Goal: Task Accomplishment & Management: Use online tool/utility

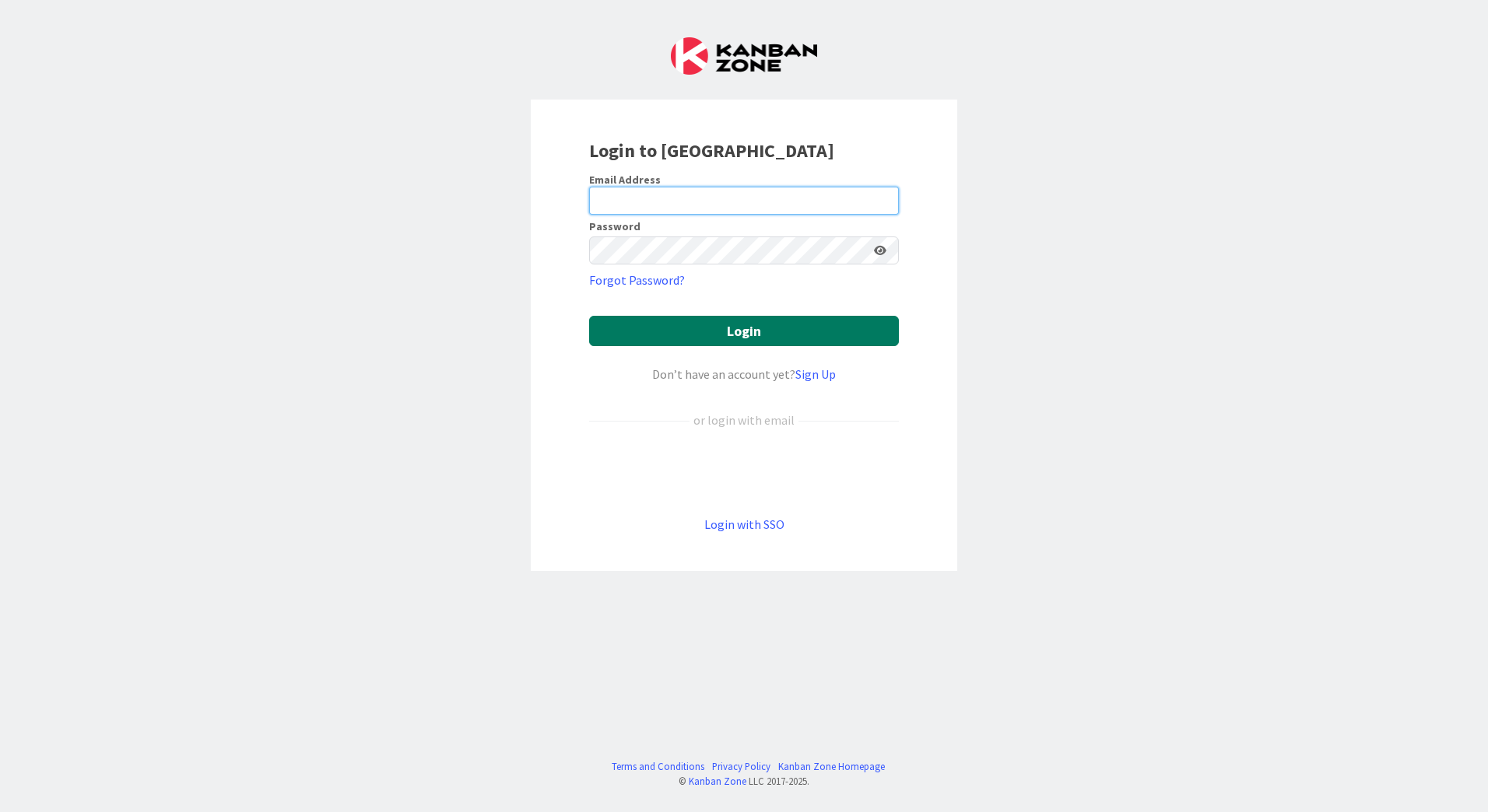
type input "[EMAIL_ADDRESS][DOMAIN_NAME]"
click at [745, 329] on button "Login" at bounding box center [743, 330] width 310 height 31
type input "[EMAIL_ADDRESS][PERSON_NAME][DOMAIN_NAME]"
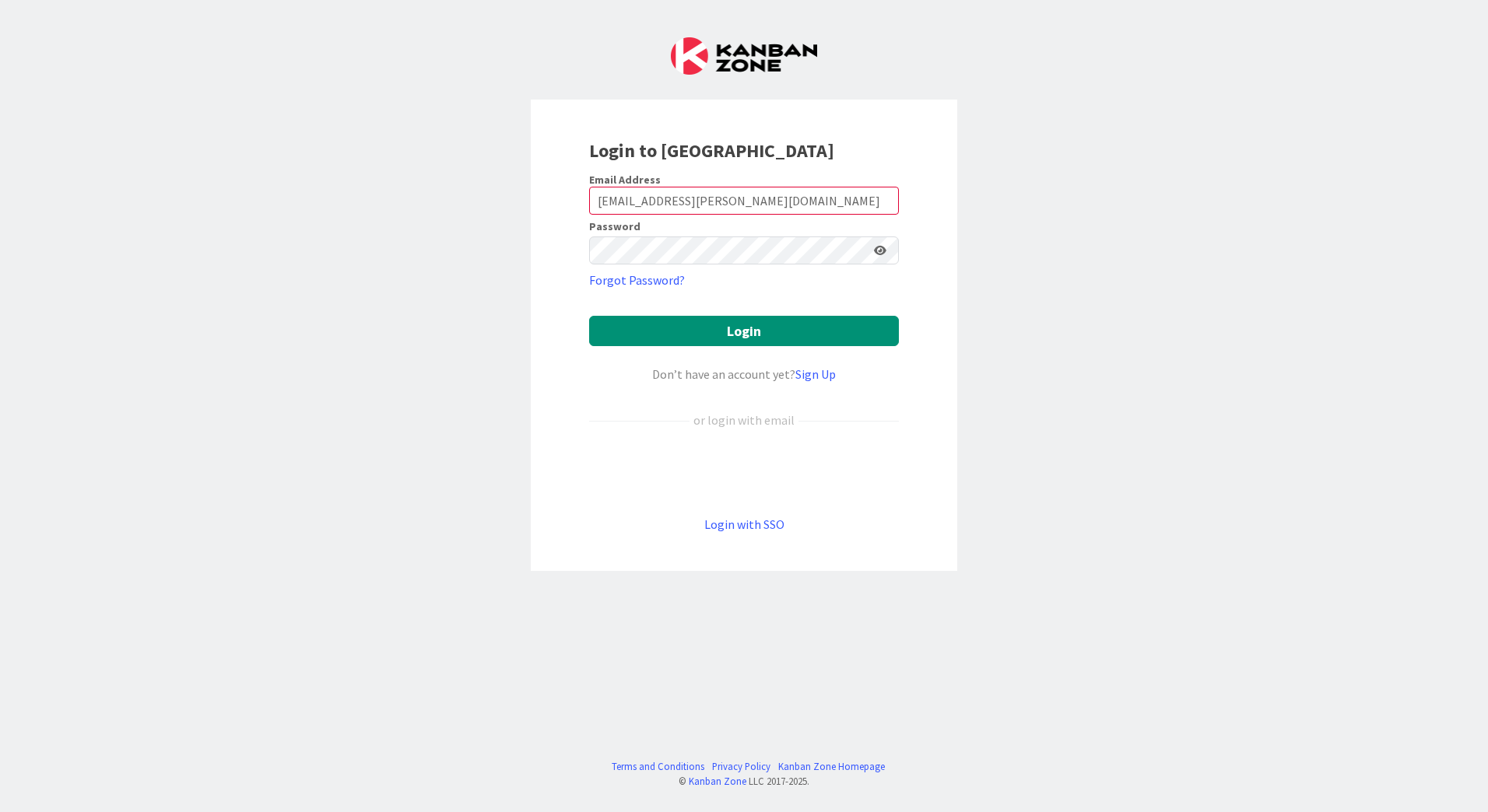
click at [883, 253] on icon at bounding box center [880, 250] width 13 height 11
click at [750, 329] on button "Login" at bounding box center [743, 330] width 310 height 31
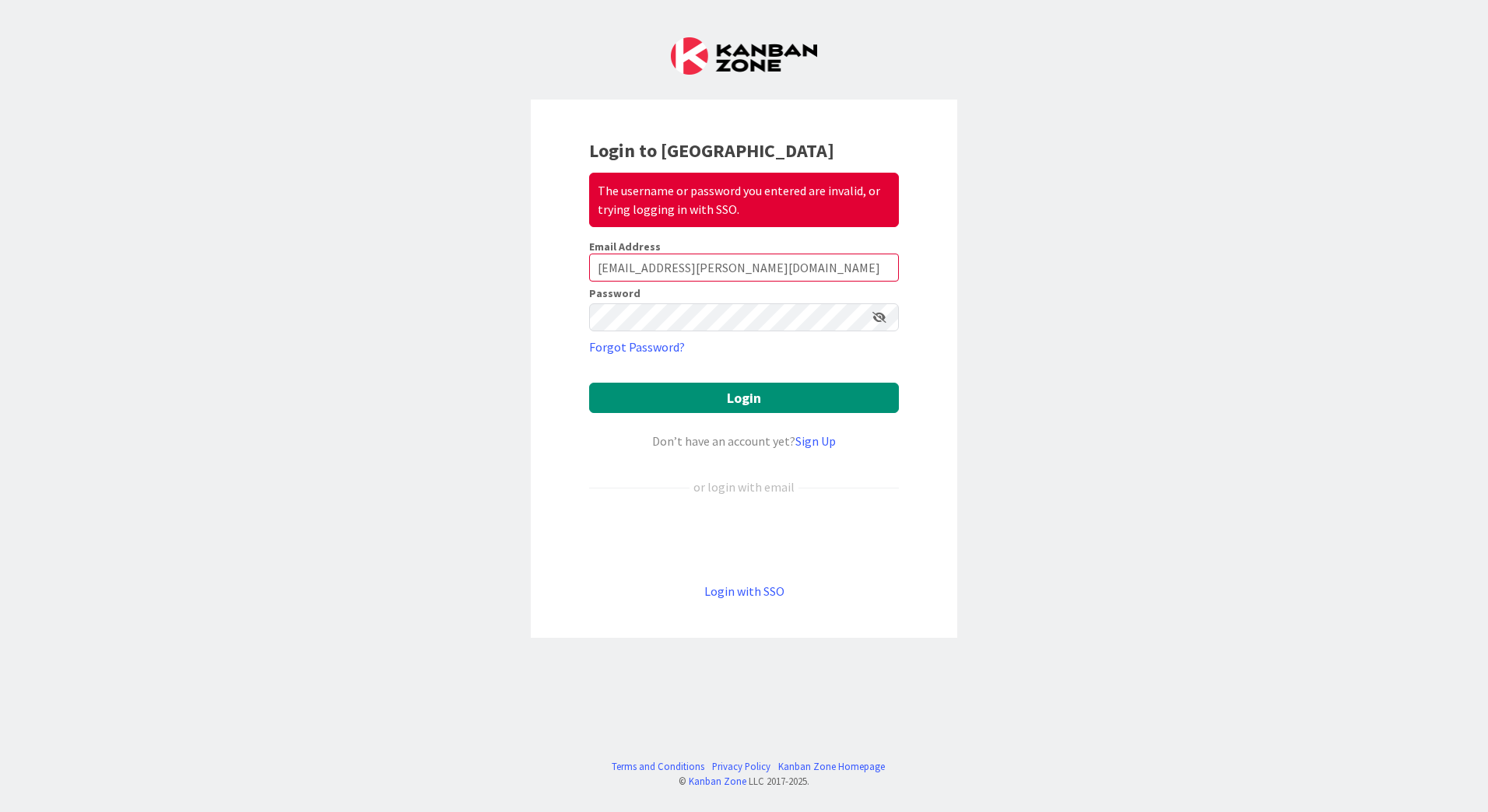
click at [856, 319] on keeper-lock "Open Keeper Popup" at bounding box center [858, 317] width 19 height 19
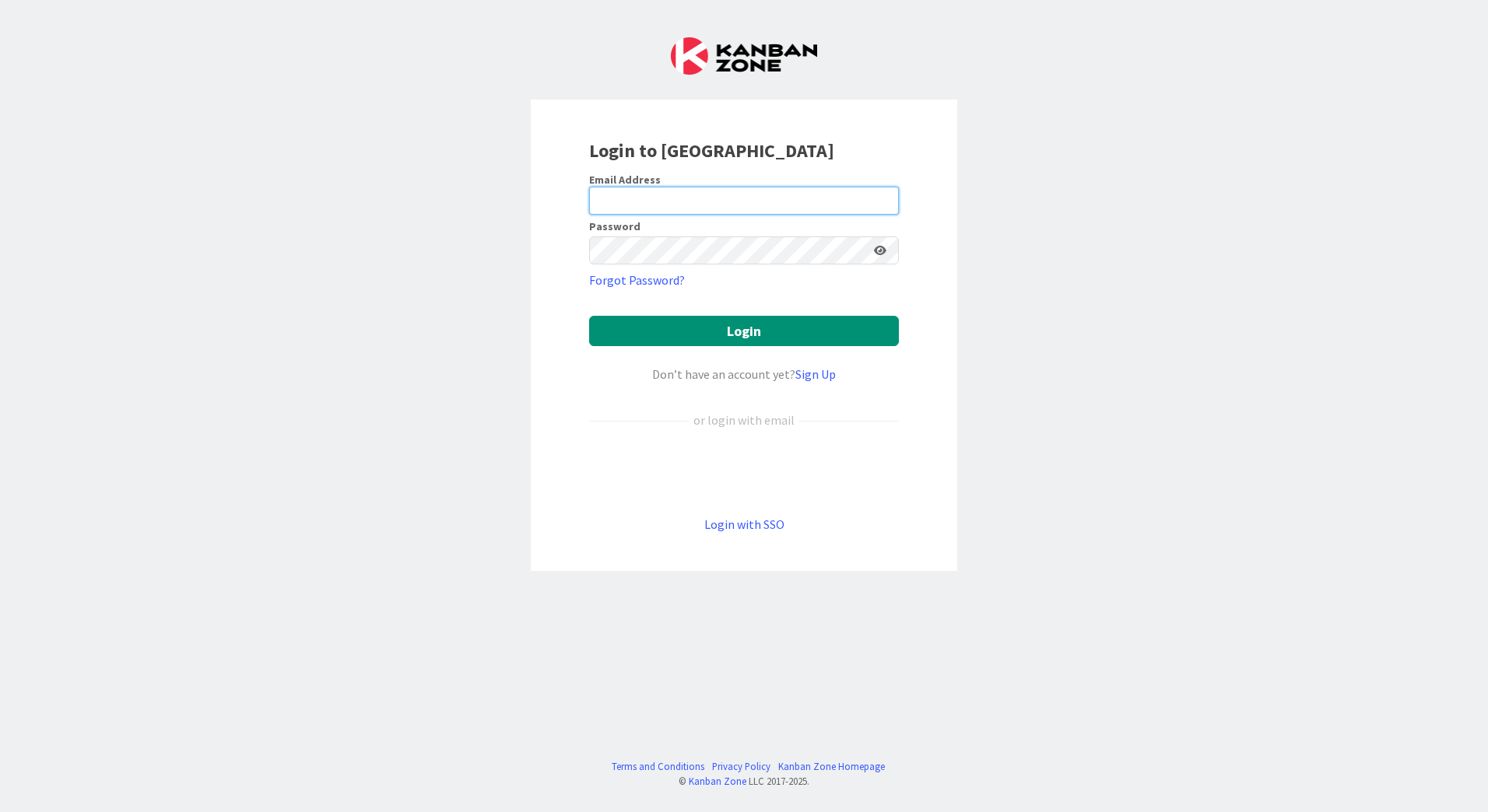
type input "[EMAIL_ADDRESS][PERSON_NAME][DOMAIN_NAME]"
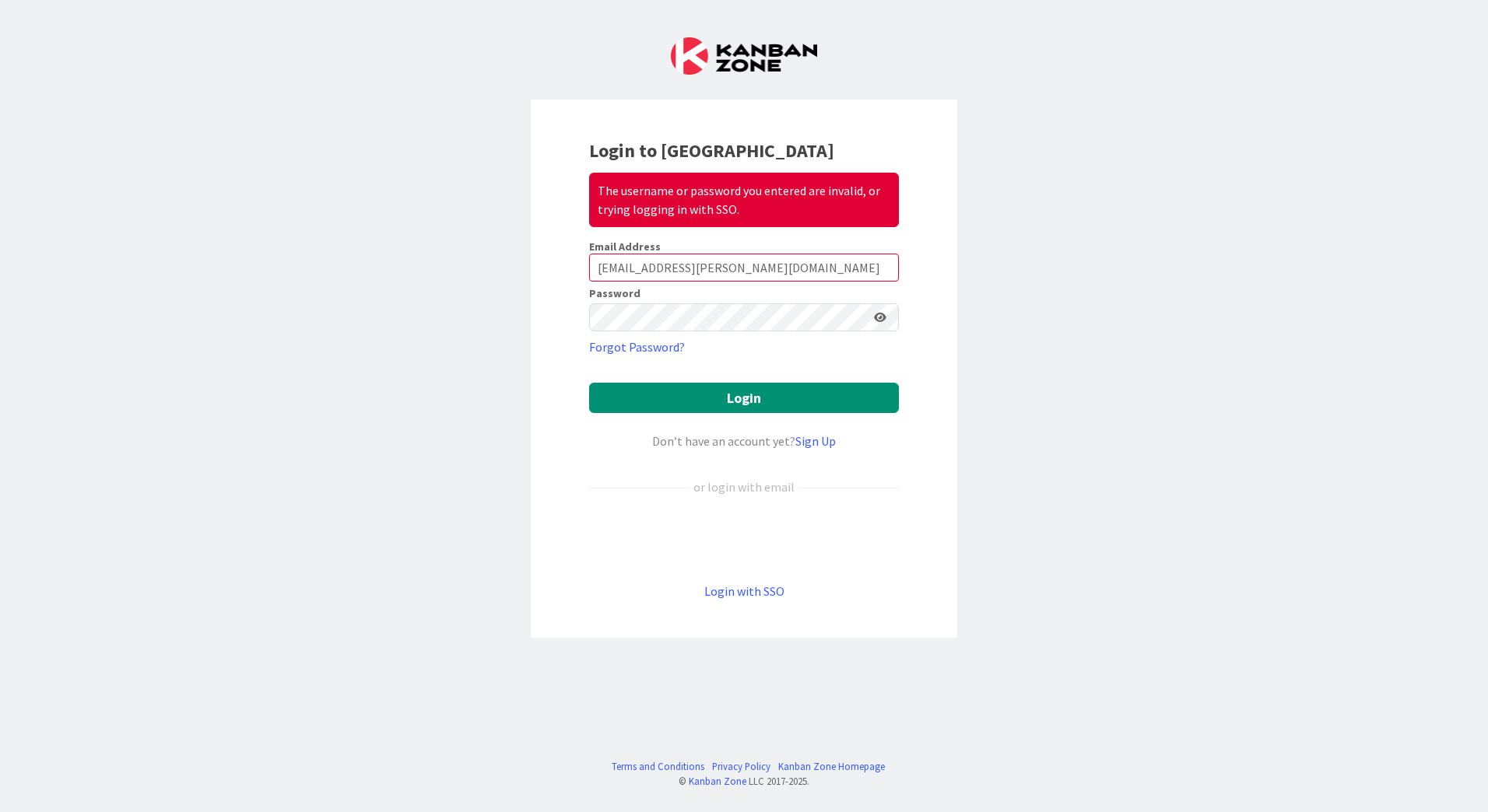
click at [866, 316] on keeper-lock "Open Keeper Popup" at bounding box center [858, 317] width 19 height 19
click at [767, 403] on button "Login" at bounding box center [743, 398] width 310 height 31
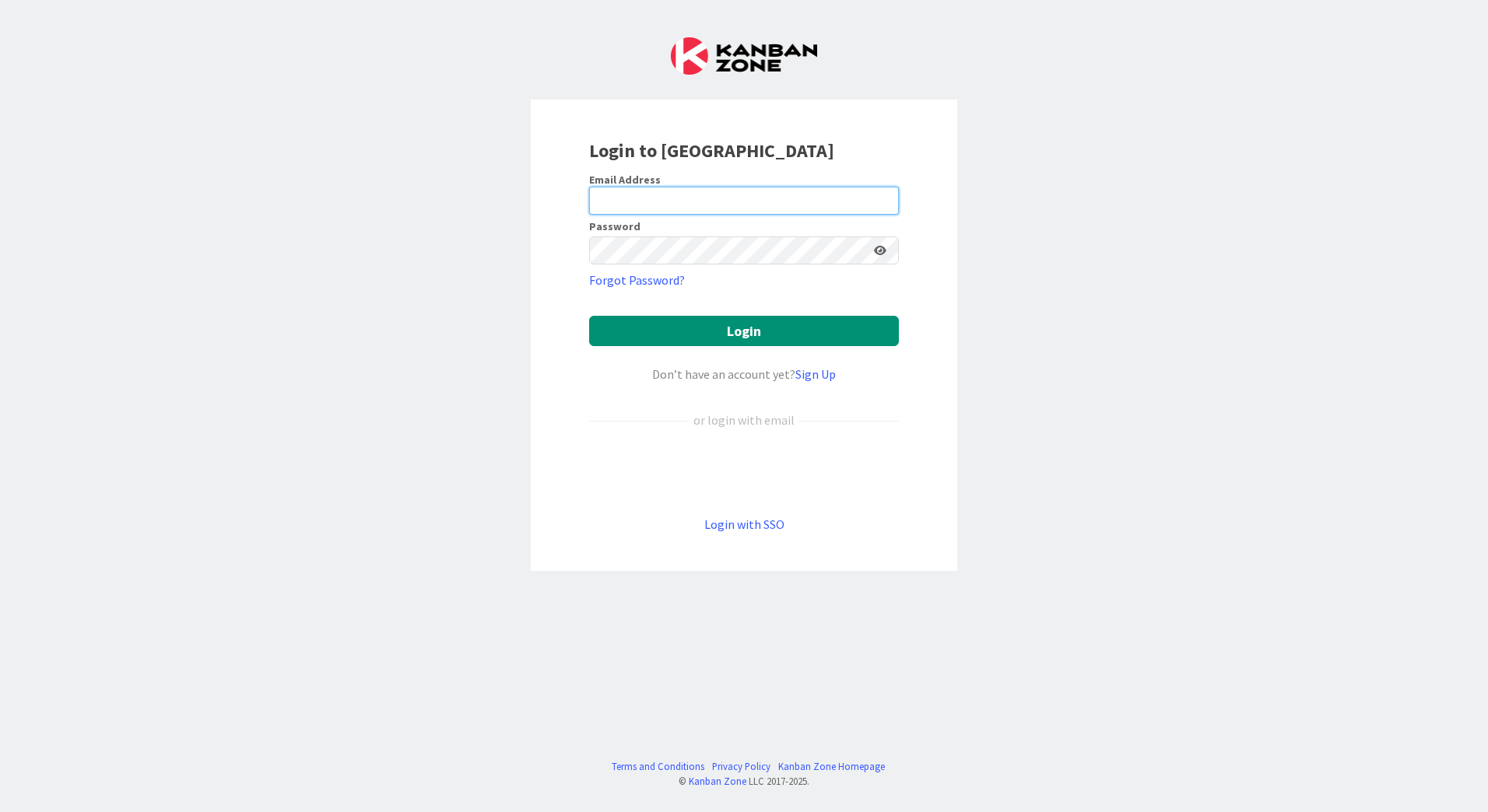
type input "[EMAIL_ADDRESS][PERSON_NAME][DOMAIN_NAME]"
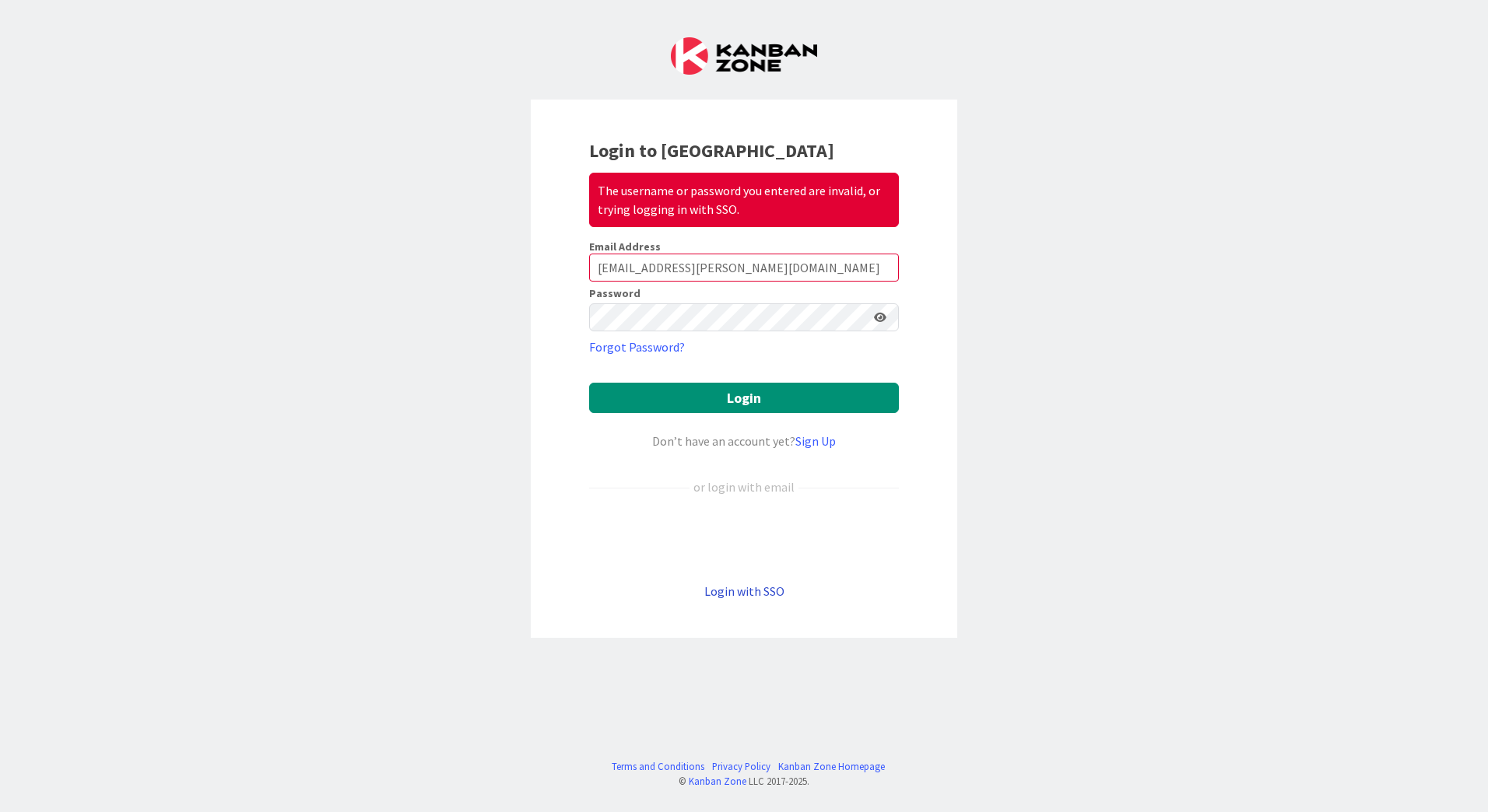
click at [756, 590] on link "Login with SSO" at bounding box center [744, 591] width 80 height 16
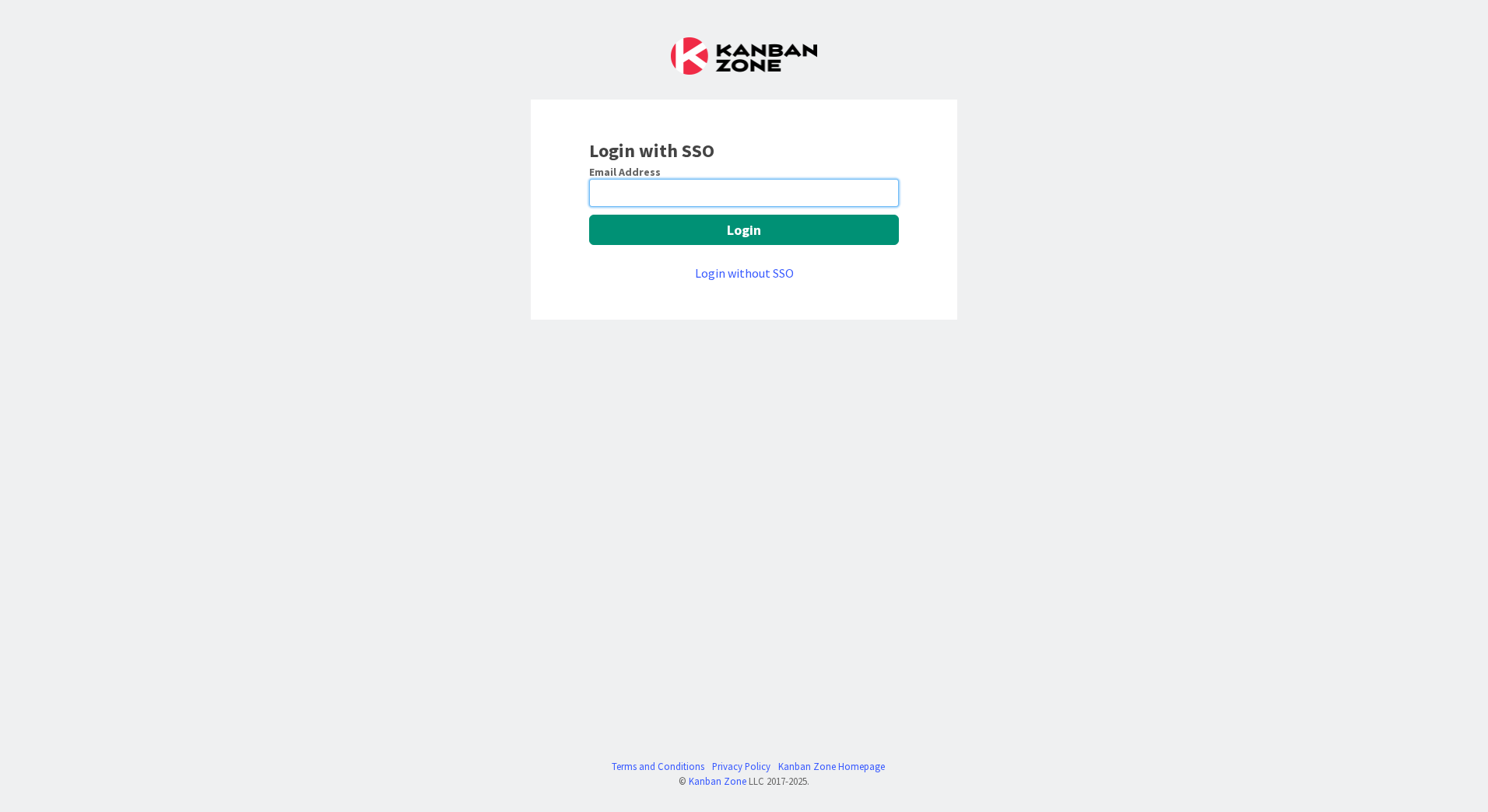
click at [683, 187] on input "email" at bounding box center [743, 193] width 310 height 28
click at [881, 192] on keeper-lock "Open Keeper Popup" at bounding box center [882, 193] width 19 height 19
type input "[EMAIL_ADDRESS][DOMAIN_NAME]"
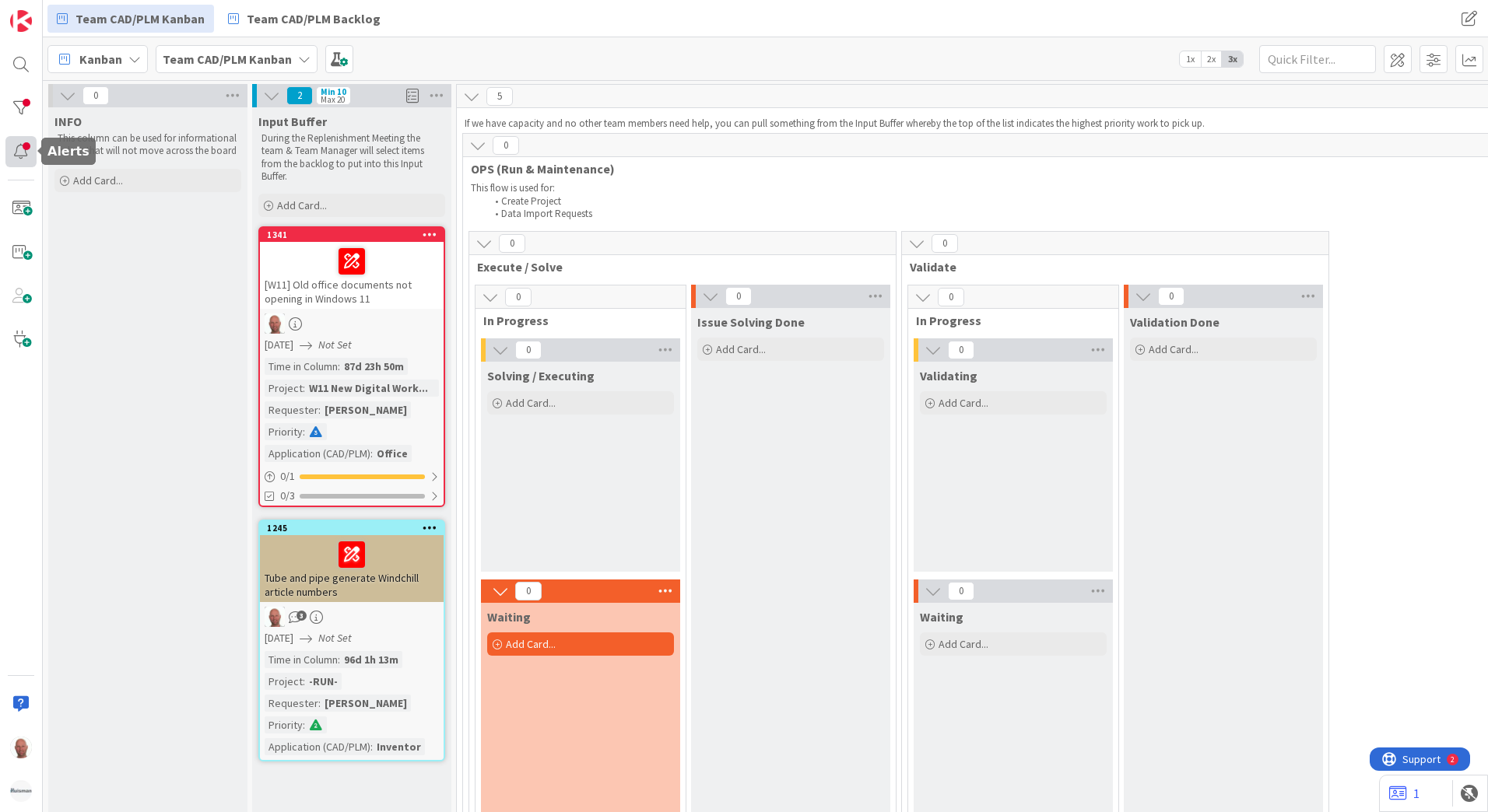
click at [28, 150] on div at bounding box center [21, 151] width 31 height 31
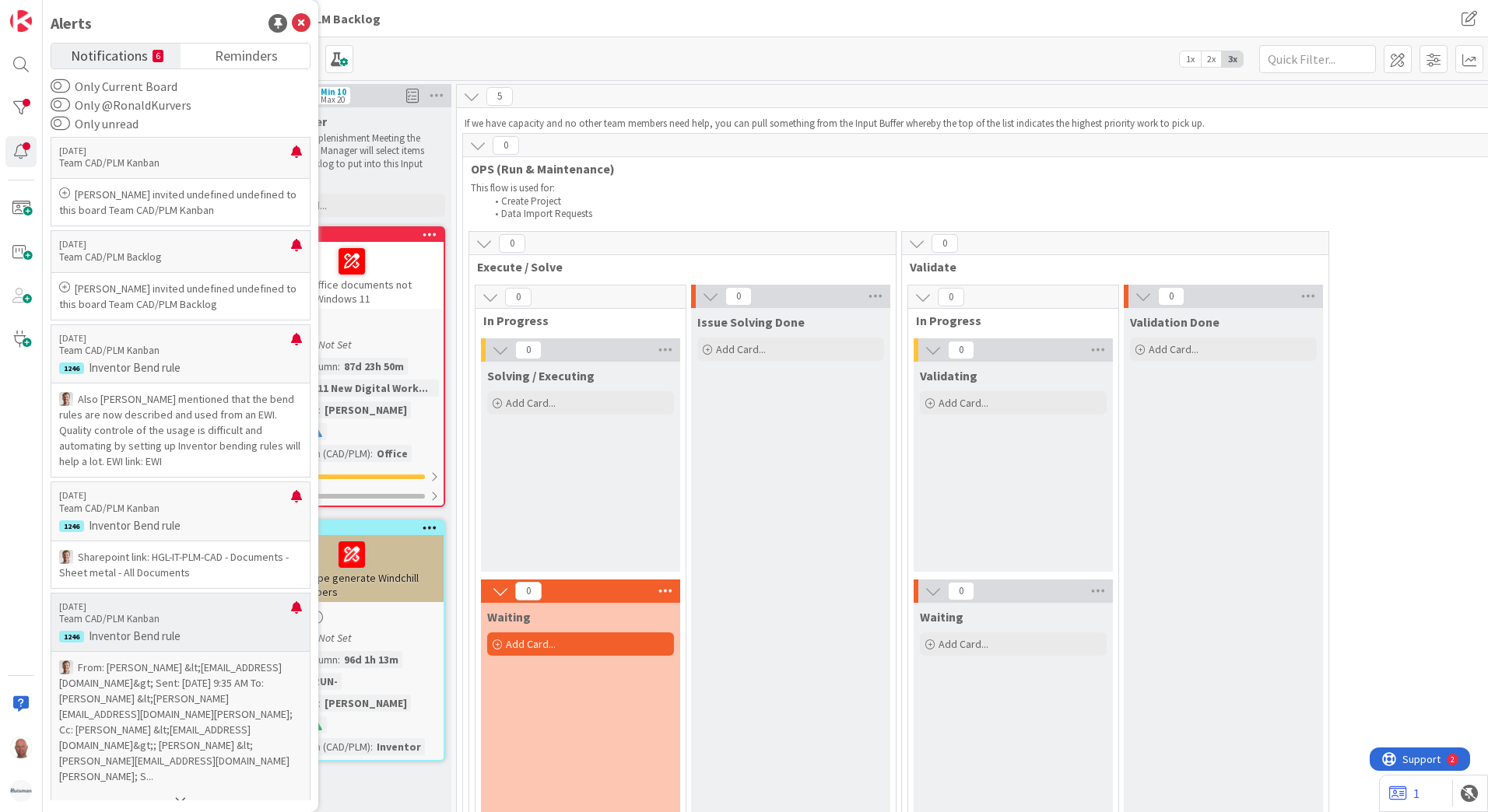
click at [181, 627] on div "[DATE] Team CAD/PLM Kanban 1246 Inventor Bend rule" at bounding box center [180, 621] width 260 height 58
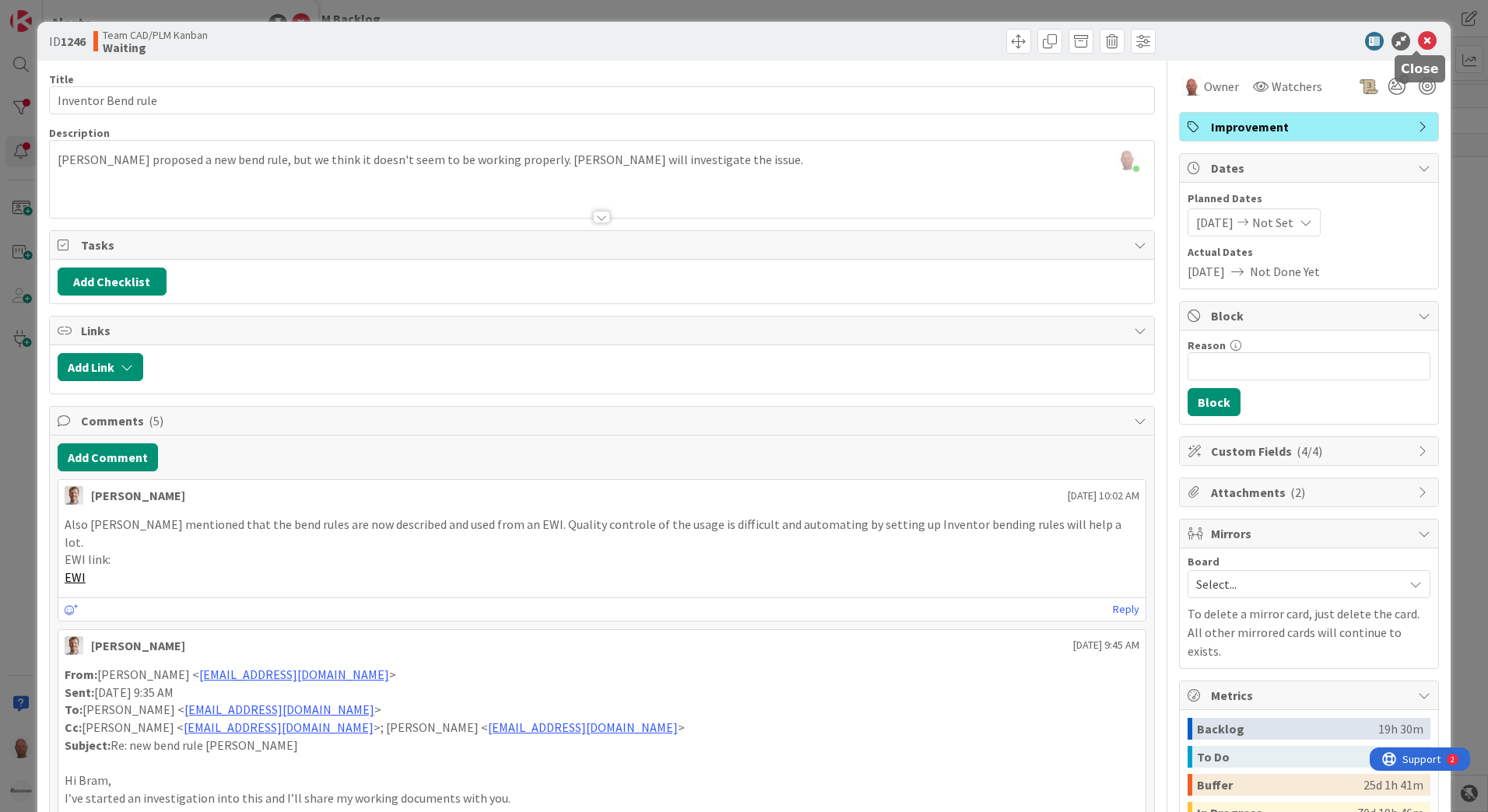
click at [1419, 40] on icon at bounding box center [1427, 41] width 19 height 19
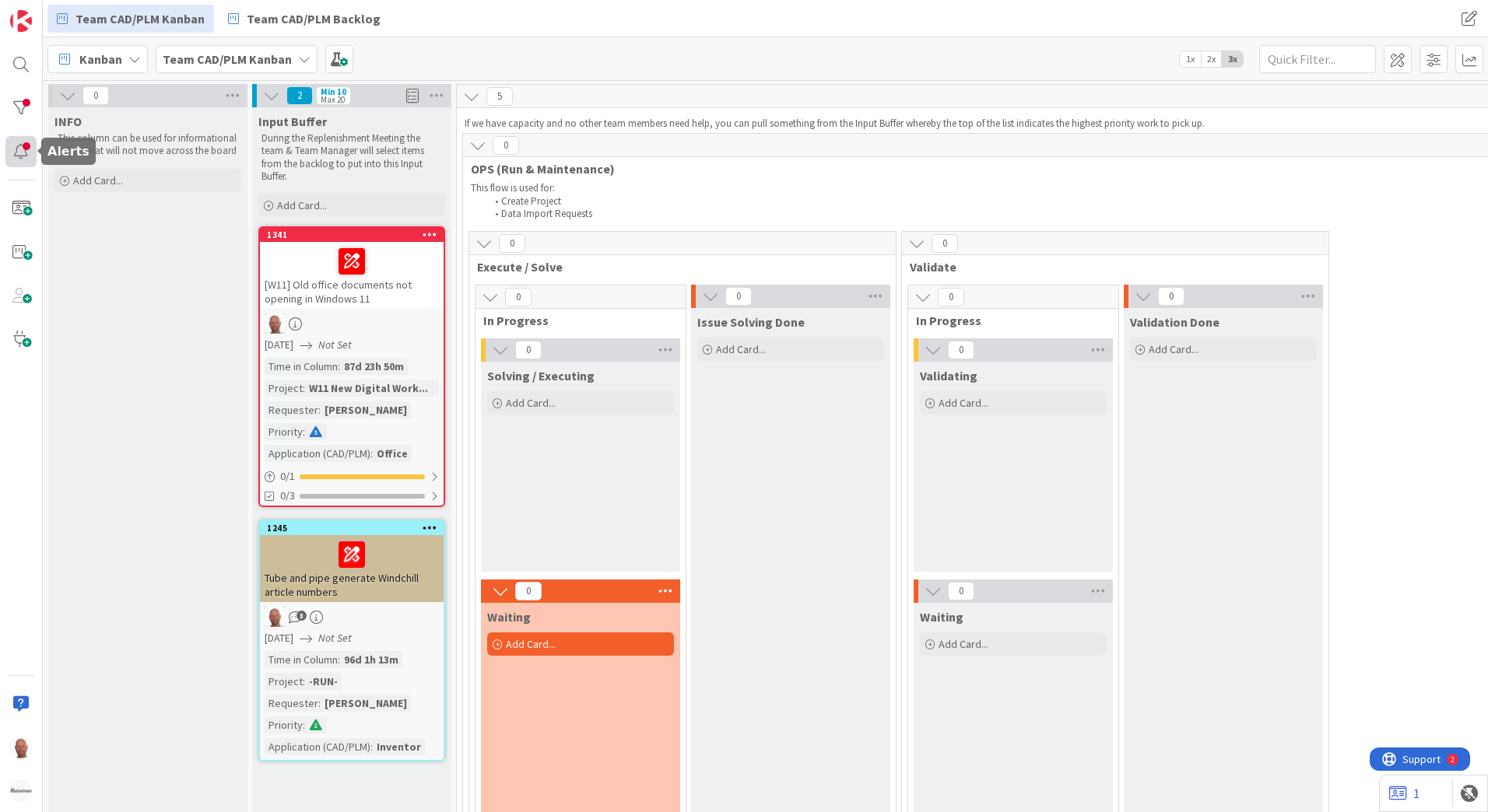
click at [28, 150] on div at bounding box center [21, 151] width 31 height 31
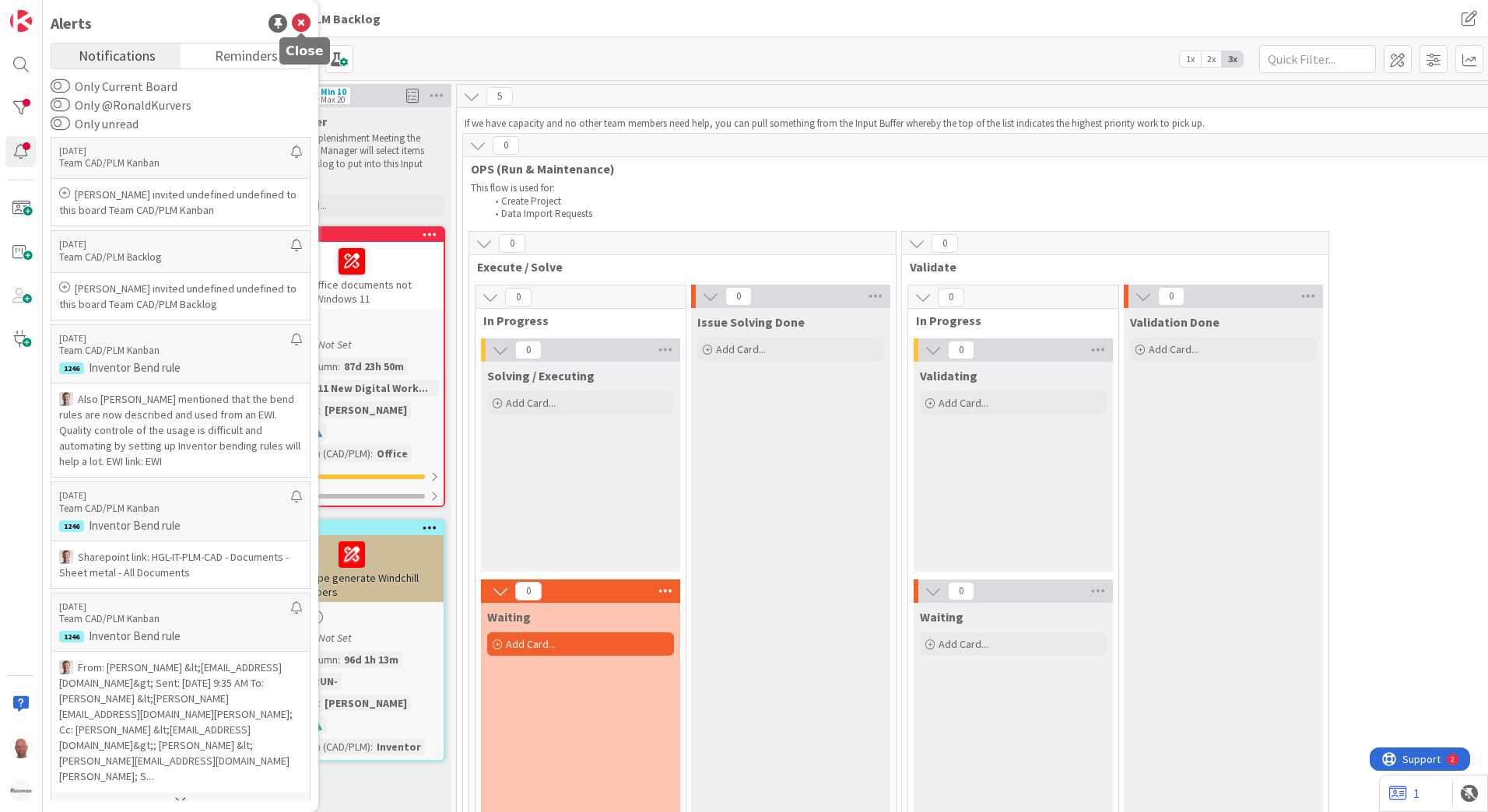
click at [301, 23] on icon at bounding box center [301, 23] width 19 height 19
